Goal: Transaction & Acquisition: Purchase product/service

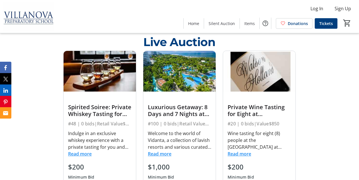
scroll to position [276, 0]
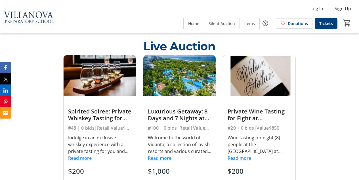
click at [81, 161] on button "Read more" at bounding box center [80, 158] width 24 height 7
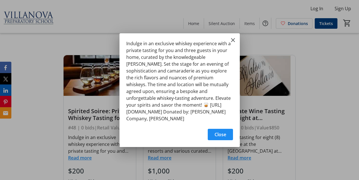
scroll to position [0, 0]
click at [233, 40] on mat-icon "Close" at bounding box center [233, 40] width 7 height 7
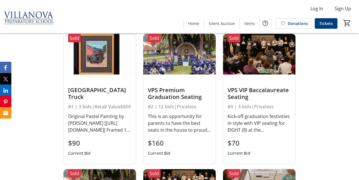
scroll to position [632, 0]
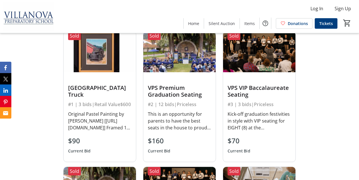
click at [107, 65] on img at bounding box center [100, 52] width 72 height 41
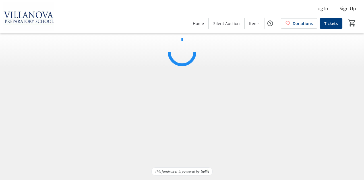
click at [107, 65] on html "Log In Sign Up Home Silent Auction Items Donations Tickets 0 Home Silent Auctio…" at bounding box center [182, 90] width 364 height 180
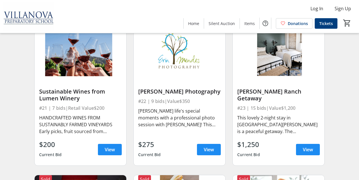
scroll to position [827, 0]
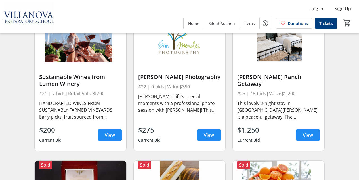
click at [313, 145] on div "$1,250 Current Bid View" at bounding box center [279, 135] width 83 height 20
click at [309, 138] on span "View" at bounding box center [308, 135] width 10 height 7
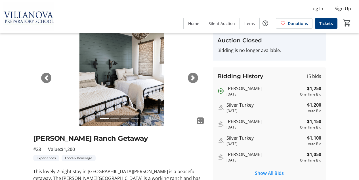
scroll to position [24, 0]
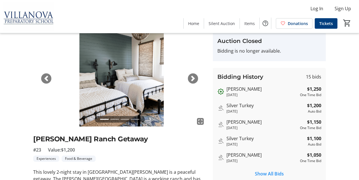
click at [193, 78] on span "button" at bounding box center [193, 79] width 6 height 6
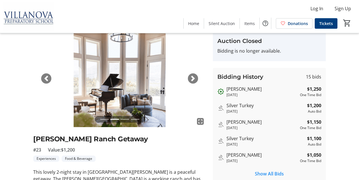
click at [194, 76] on span "button" at bounding box center [193, 79] width 6 height 6
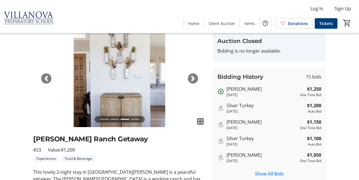
click at [194, 76] on span "button" at bounding box center [193, 79] width 6 height 6
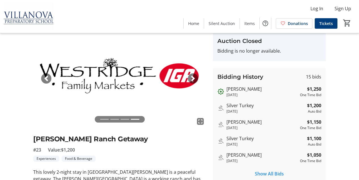
click at [191, 77] on span "button" at bounding box center [193, 79] width 6 height 6
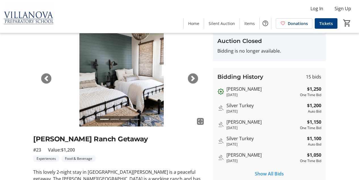
click at [192, 79] on span "button" at bounding box center [193, 79] width 6 height 6
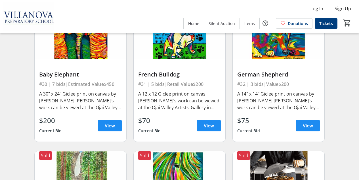
scroll to position [1284, 0]
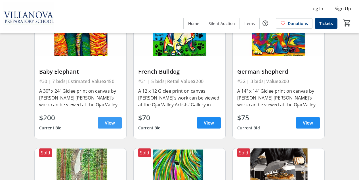
click at [111, 126] on span "View" at bounding box center [110, 122] width 10 height 7
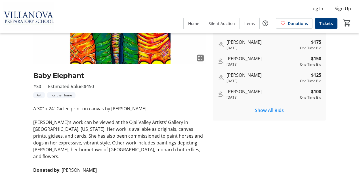
scroll to position [88, 0]
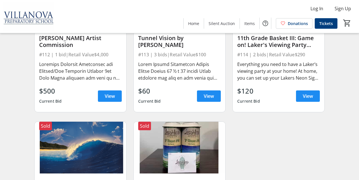
scroll to position [5085, 0]
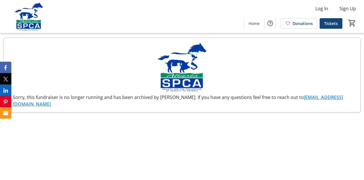
click at [288, 90] on div "Sorry, this fundraiser is no longer running and has been archived by [PERSON_NA…" at bounding box center [181, 75] width 357 height 74
click at [256, 28] on span at bounding box center [254, 23] width 20 height 14
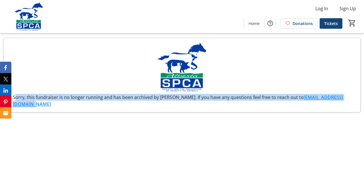
drag, startPoint x: 360, startPoint y: 65, endPoint x: 360, endPoint y: 96, distance: 31.3
click at [360, 96] on div "Sorry, this fundraiser is no longer running and has been archived by [PERSON_NA…" at bounding box center [181, 75] width 357 height 74
